Goal: Transaction & Acquisition: Subscribe to service/newsletter

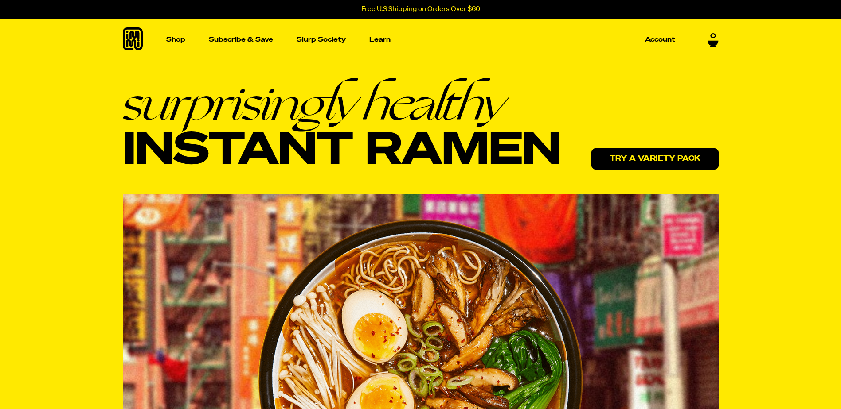
click at [675, 155] on link "Try a variety pack" at bounding box center [654, 158] width 127 height 21
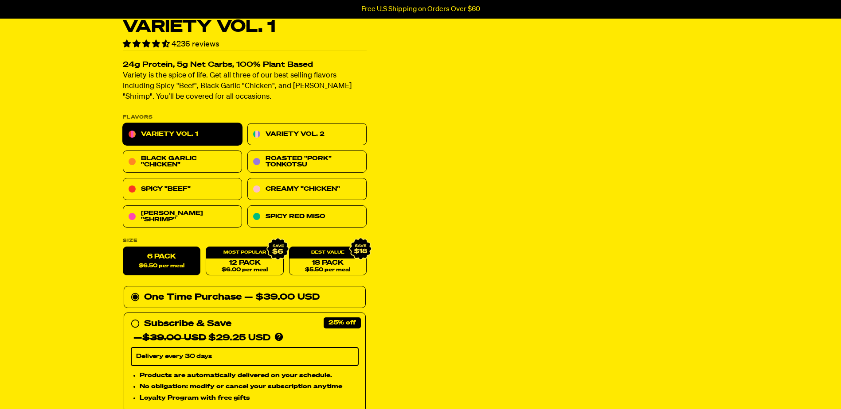
scroll to position [89, 0]
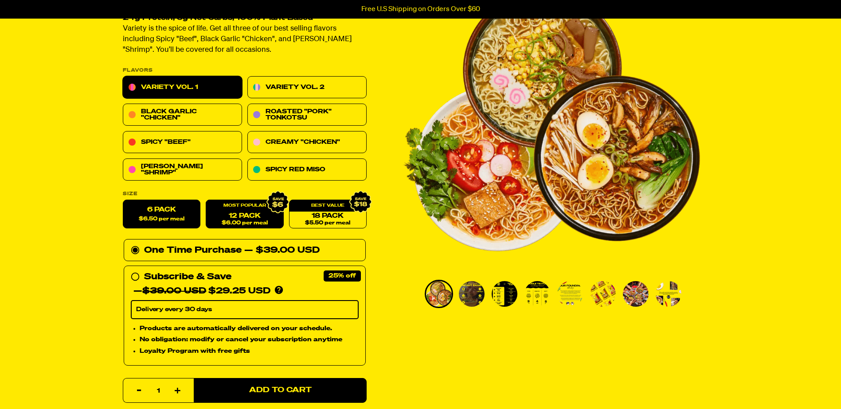
click at [240, 223] on span "$6.00 per meal" at bounding box center [244, 224] width 46 height 6
radio input "false"
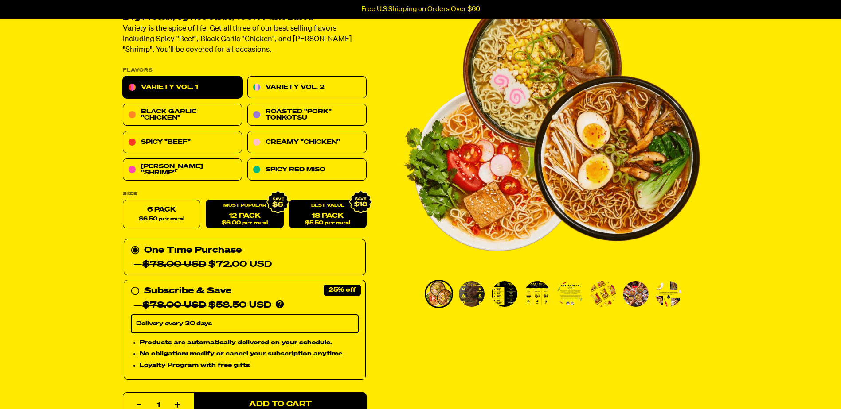
click at [309, 214] on link "18 Pack $5.50 per meal" at bounding box center [327, 214] width 78 height 29
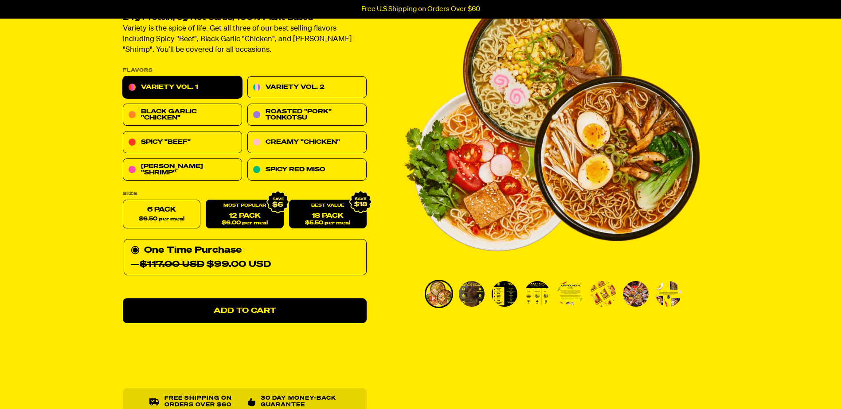
click at [243, 220] on link "12 Pack $6.00 per meal" at bounding box center [245, 214] width 78 height 29
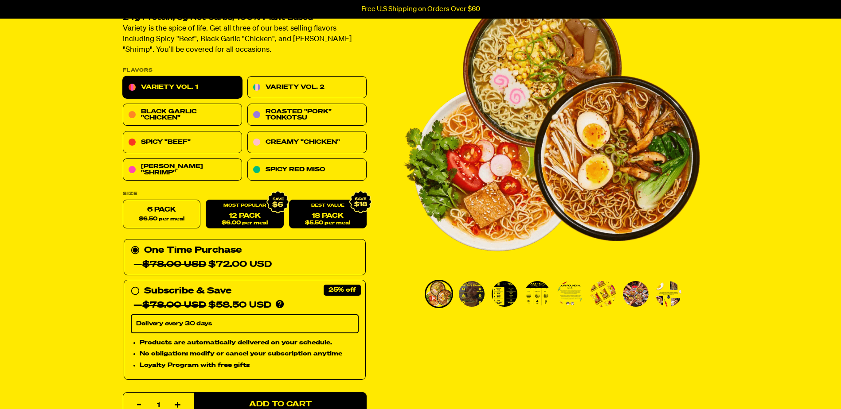
click at [324, 218] on link "18 Pack $5.50 per meal" at bounding box center [327, 214] width 78 height 29
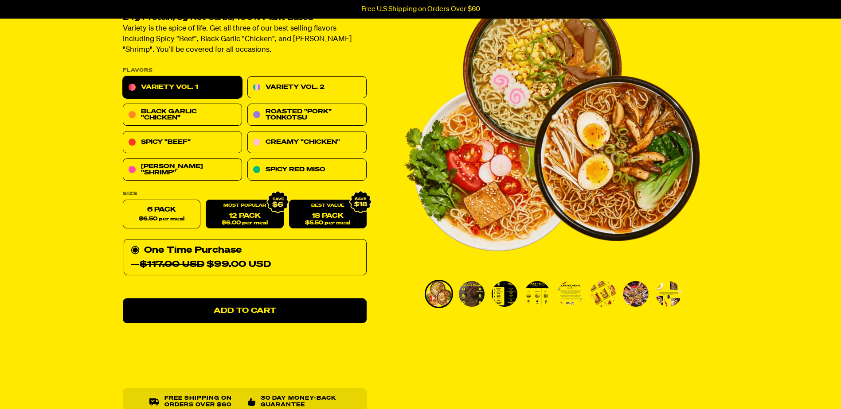
click at [234, 223] on span "$6.00 per meal" at bounding box center [244, 224] width 46 height 6
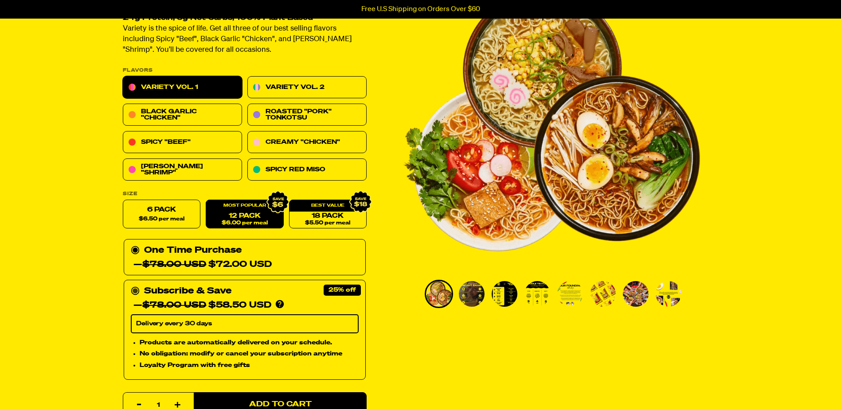
click at [188, 301] on del "$78.00 USD" at bounding box center [174, 305] width 64 height 9
click at [136, 285] on input "Subscribe & Save 25% — $78.00 USD $58.50 USD You'll receive your selected flavo…" at bounding box center [134, 285] width 6 height 0
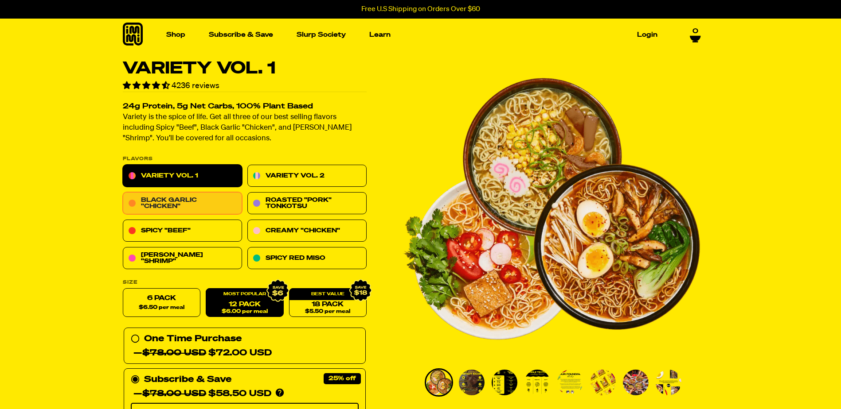
click at [189, 204] on link "Black Garlic "Chicken"" at bounding box center [182, 204] width 119 height 22
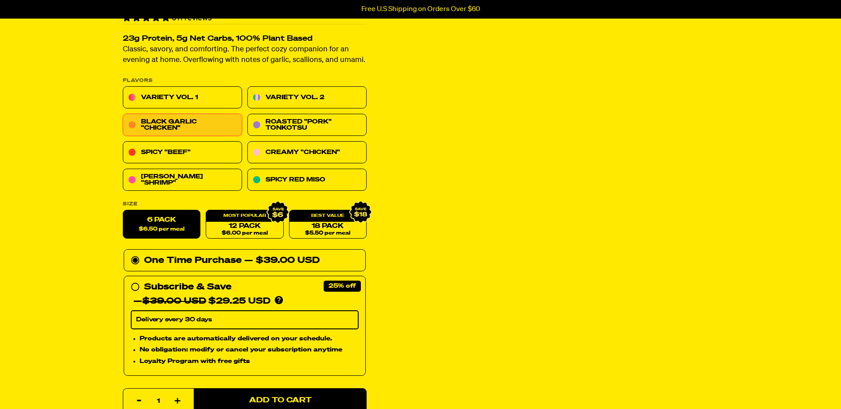
scroll to position [133, 0]
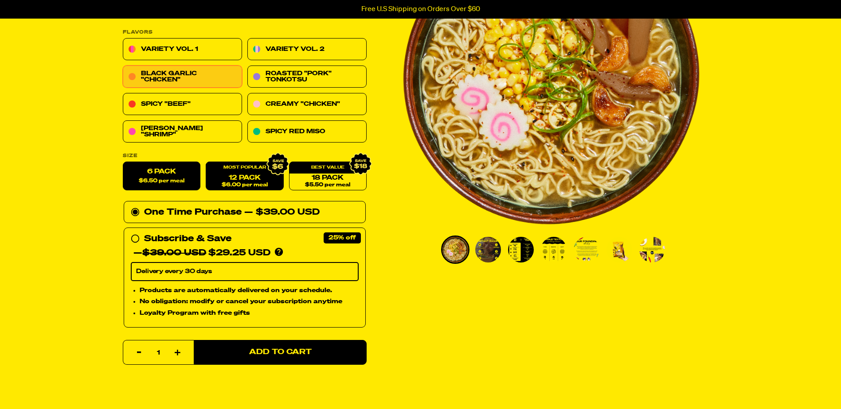
click at [235, 185] on span "$6.00 per meal" at bounding box center [244, 186] width 46 height 6
radio input "false"
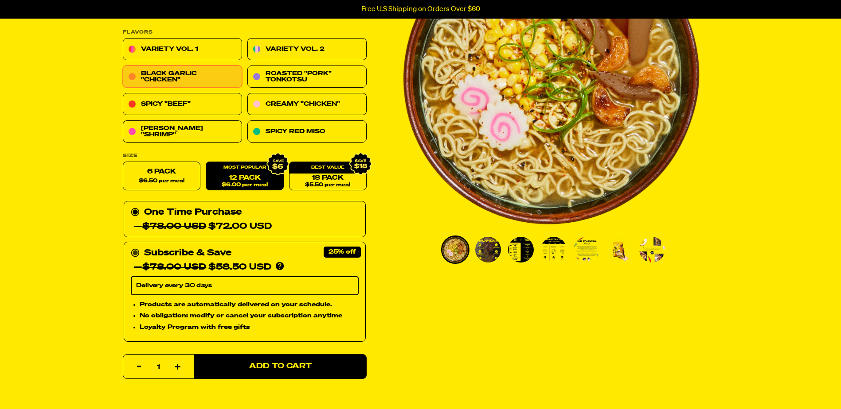
click at [140, 252] on div "Subscribe & Save 25% — $78.00 USD $58.50 USD You'll receive your selected flavo…" at bounding box center [245, 260] width 228 height 28
click at [136, 246] on input "Subscribe & Save 25% — $78.00 USD $58.50 USD You'll receive your selected flavo…" at bounding box center [134, 246] width 6 height 0
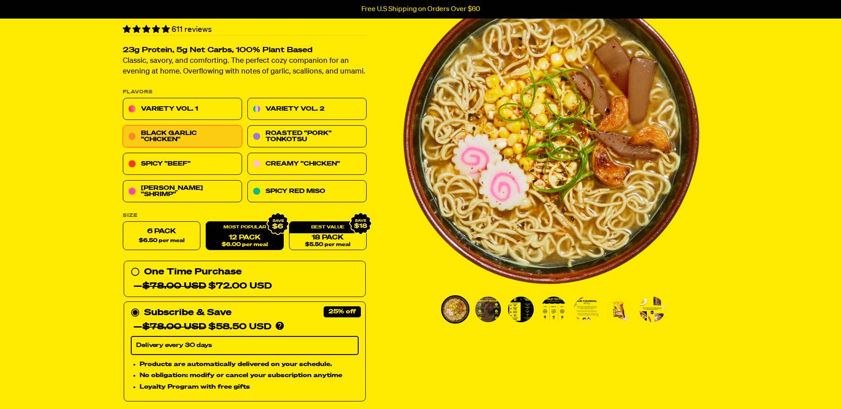
scroll to position [89, 0]
